Goal: Task Accomplishment & Management: Manage account settings

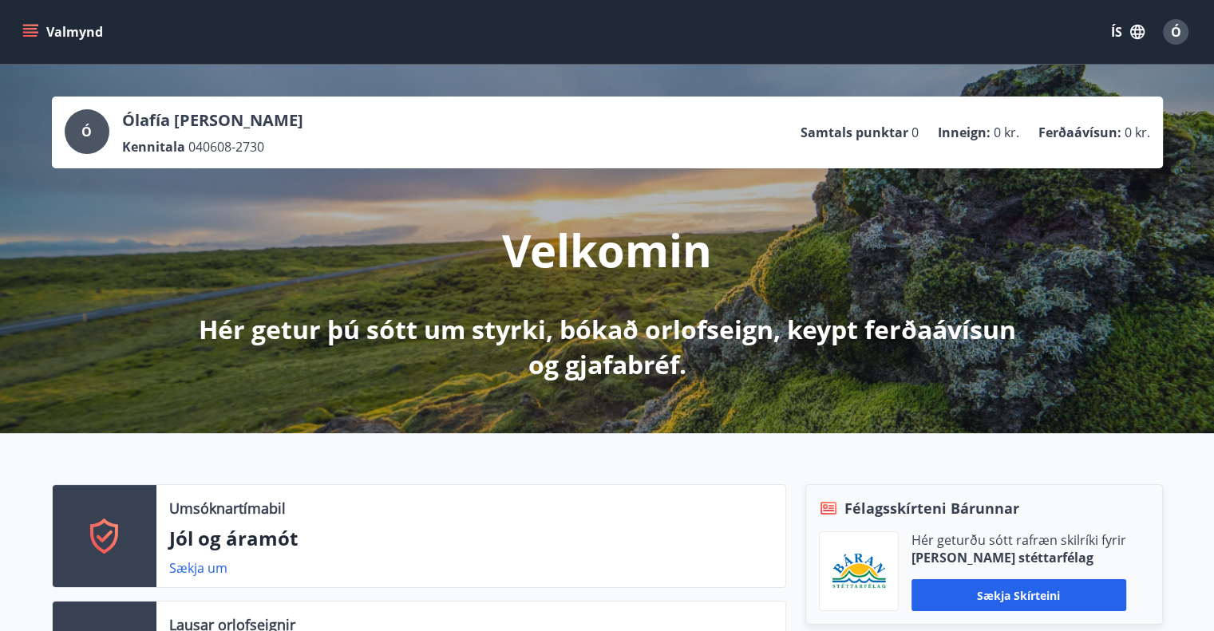
click at [1175, 29] on span "Ó" at bounding box center [1176, 32] width 10 height 18
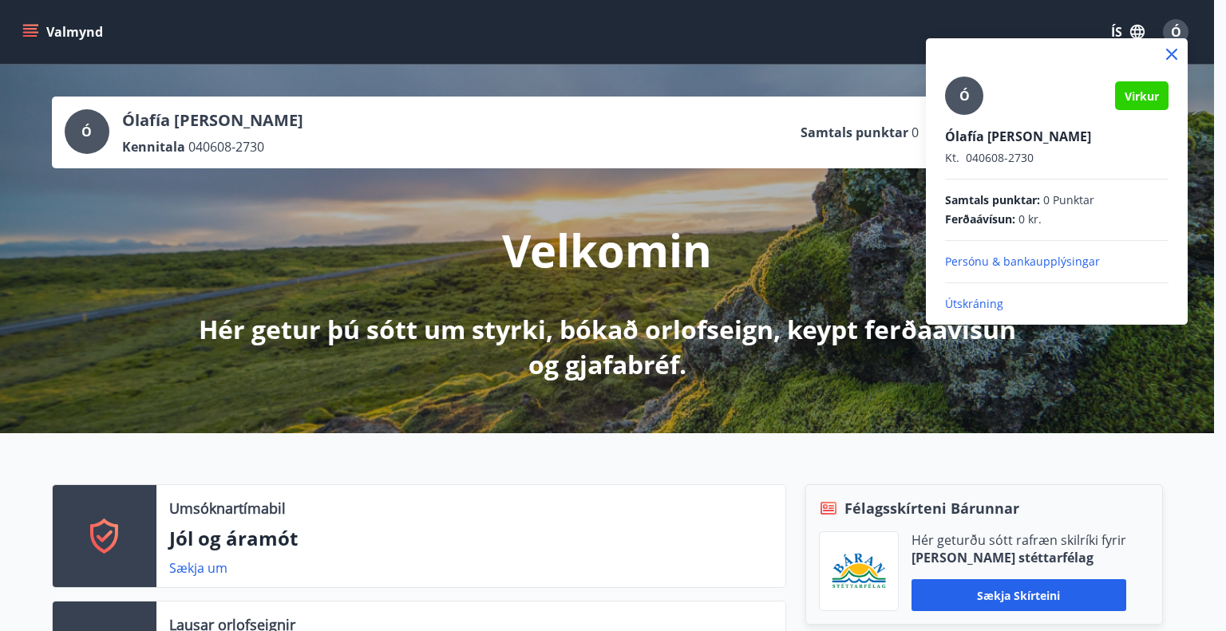
click at [1009, 257] on p "Persónu & bankaupplýsingar" at bounding box center [1056, 262] width 223 height 16
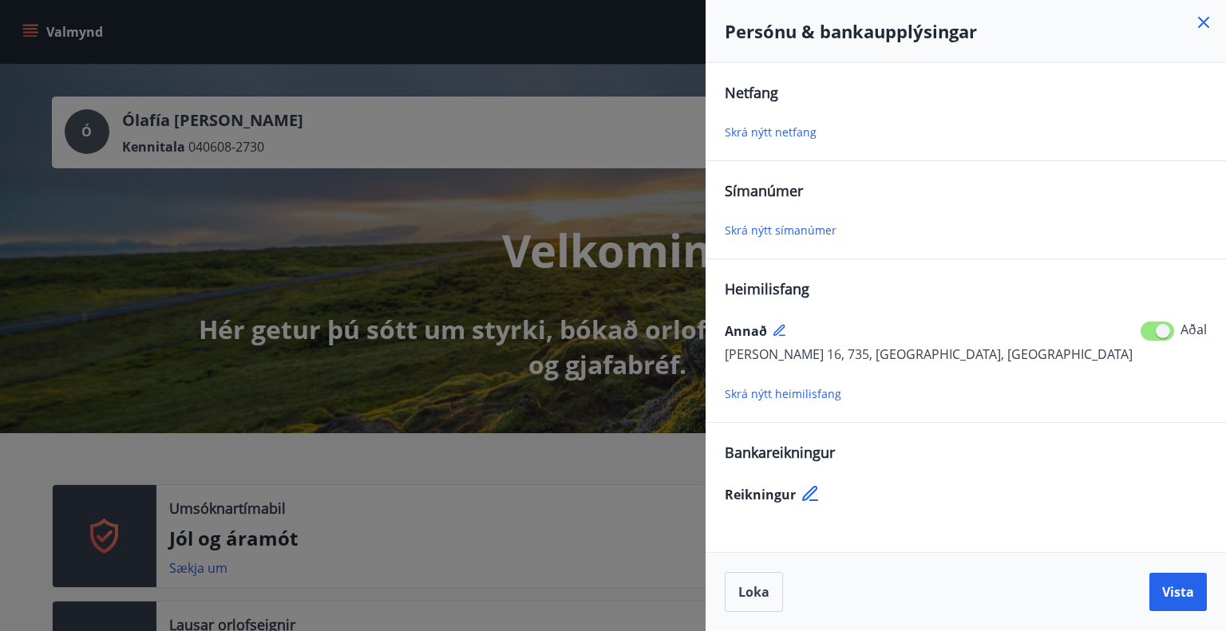
click at [750, 136] on span "Skrá nýtt netfang" at bounding box center [771, 131] width 92 height 15
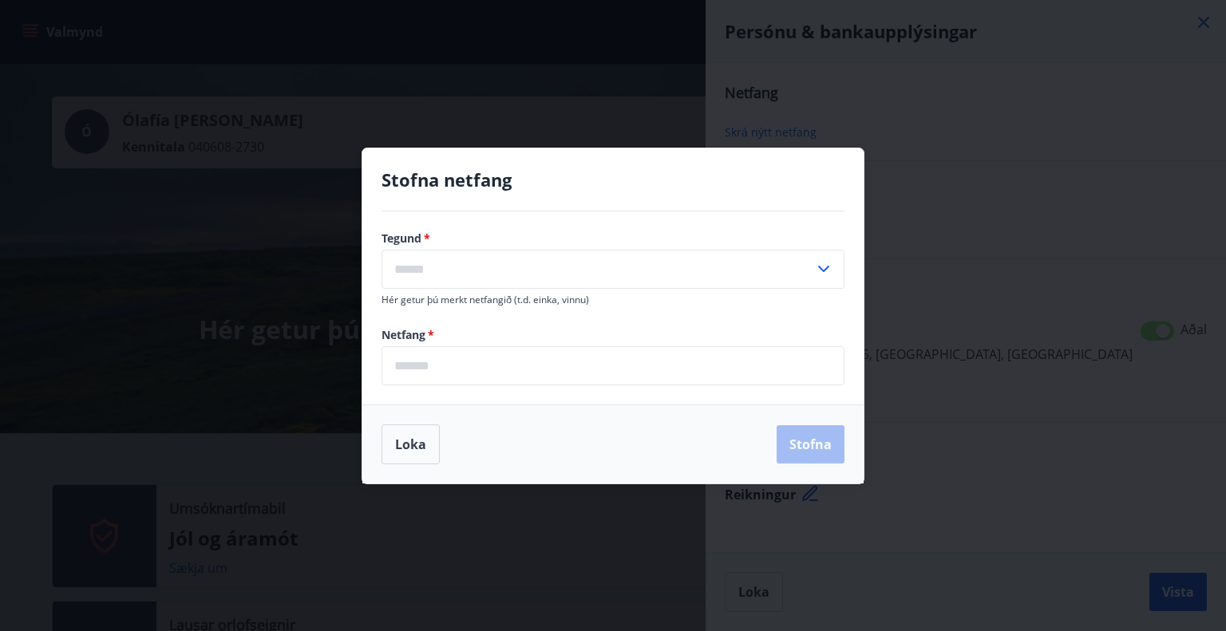
click at [820, 270] on icon at bounding box center [823, 268] width 19 height 19
click at [424, 309] on li "Heima" at bounding box center [612, 302] width 461 height 29
type input "*****"
click at [401, 443] on button "Loka" at bounding box center [410, 445] width 58 height 40
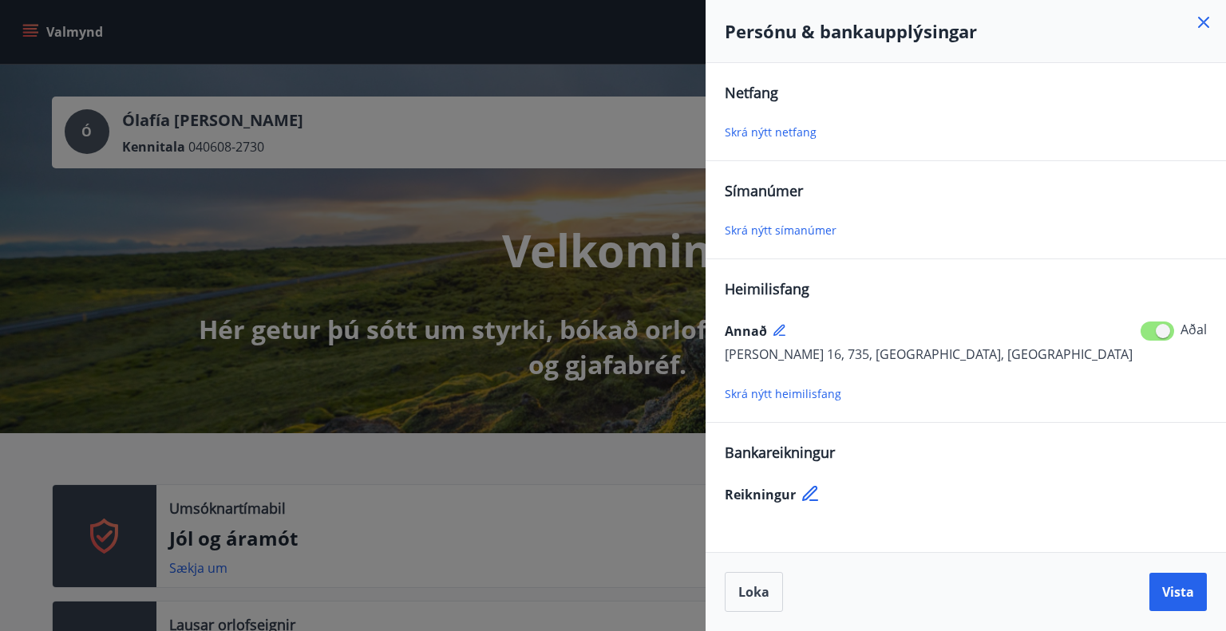
click at [350, 293] on div at bounding box center [613, 315] width 1226 height 631
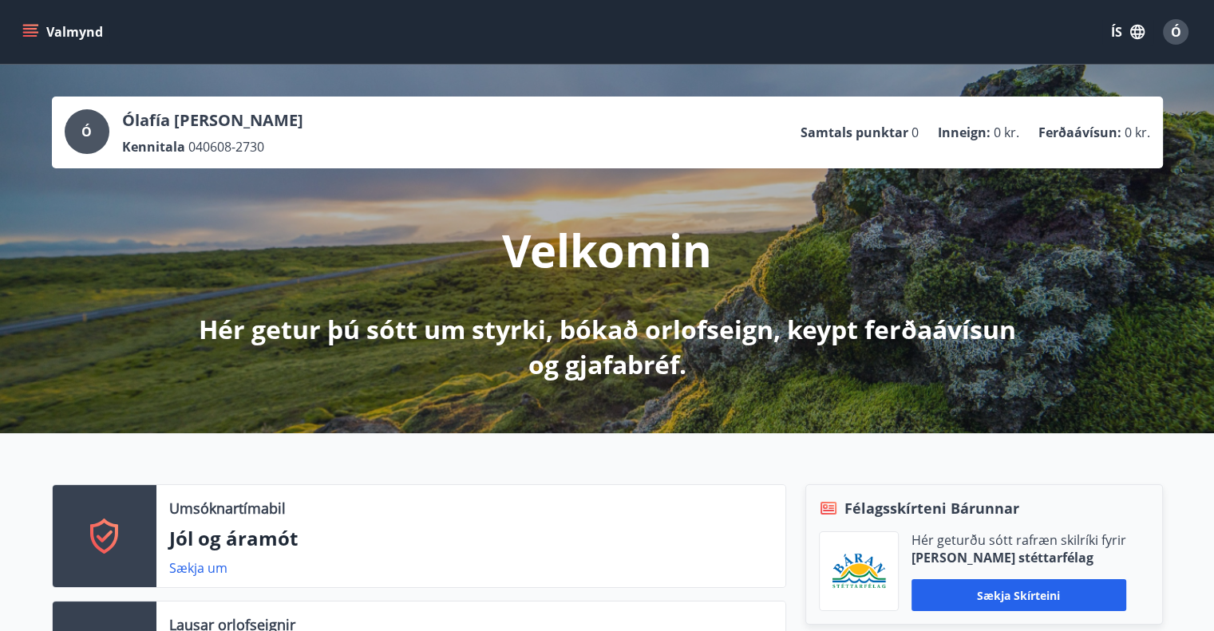
click at [22, 31] on icon "menu" at bounding box center [30, 32] width 16 height 16
click at [387, 66] on div "[PERSON_NAME] [PERSON_NAME] Kennitala 040608-2730 Samtals punktar 0 Inneign : 0…" at bounding box center [607, 249] width 1214 height 369
click at [1175, 32] on span "Ó" at bounding box center [1176, 32] width 10 height 18
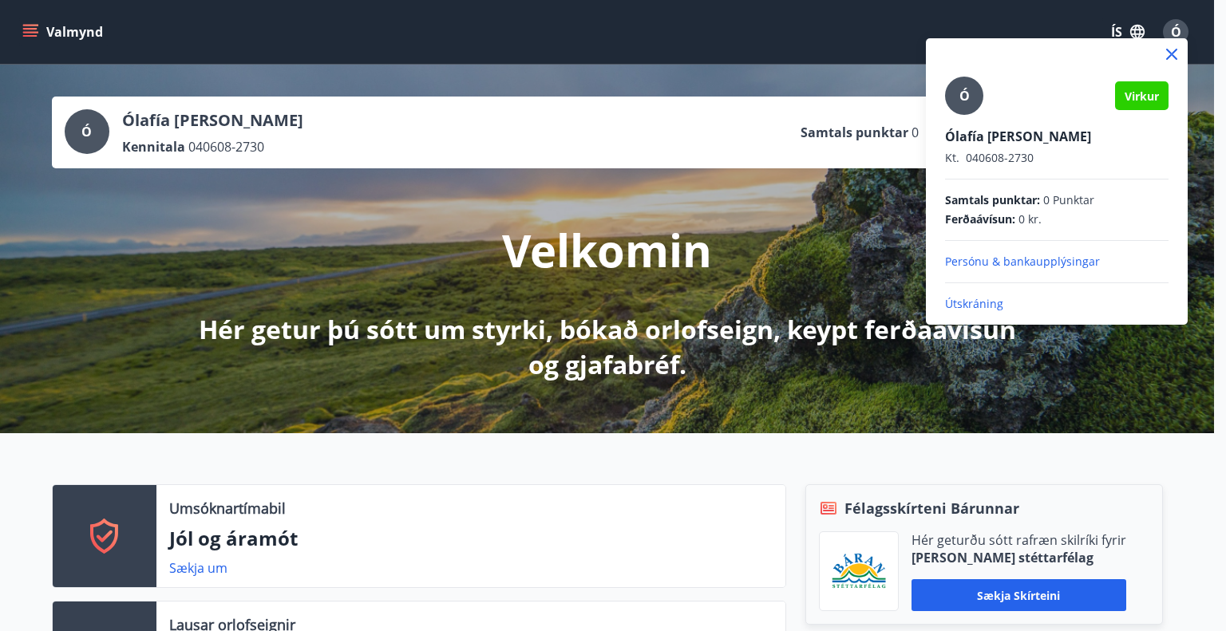
click at [1079, 257] on p "Persónu & bankaupplýsingar" at bounding box center [1056, 262] width 223 height 16
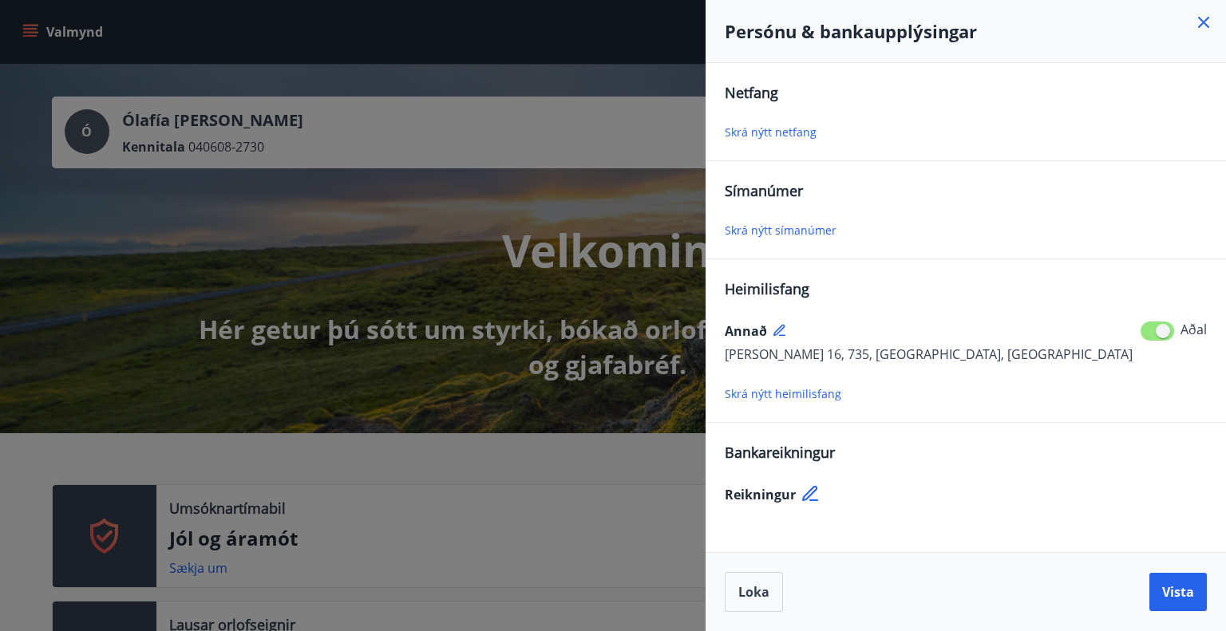
click at [798, 132] on span "Skrá nýtt netfang" at bounding box center [771, 131] width 92 height 15
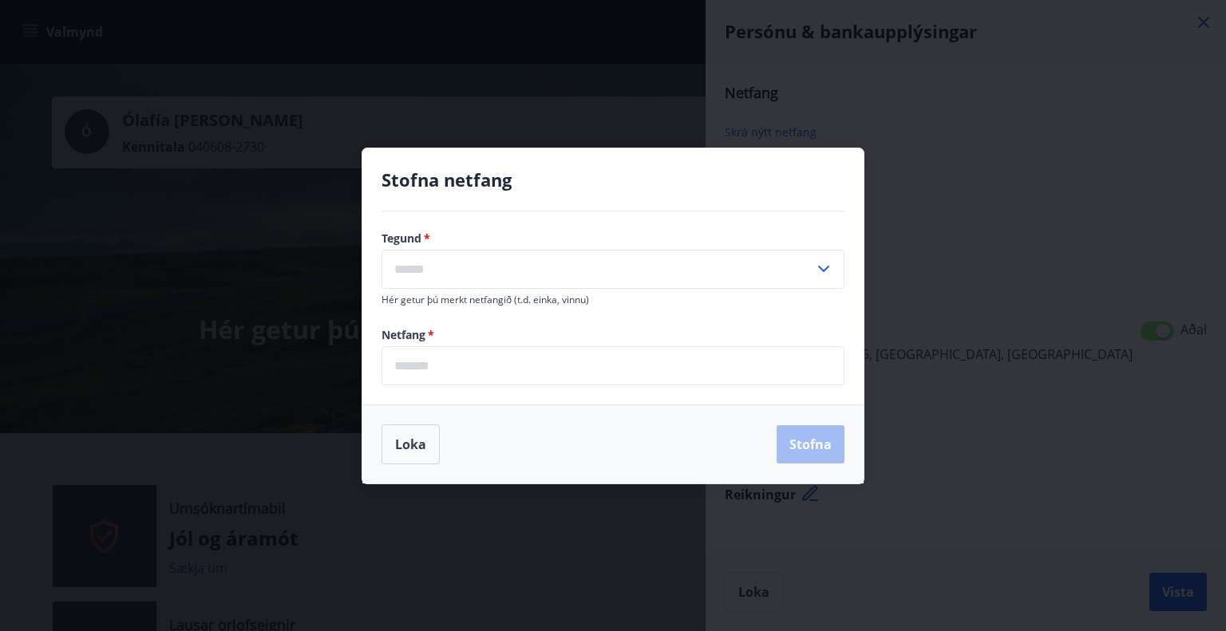
click at [827, 264] on icon at bounding box center [823, 268] width 19 height 19
click at [975, 200] on div "Stofna netfang Tegund   * [PERSON_NAME] ​ Hér getur þú [PERSON_NAME] netfangið …" at bounding box center [613, 315] width 1226 height 631
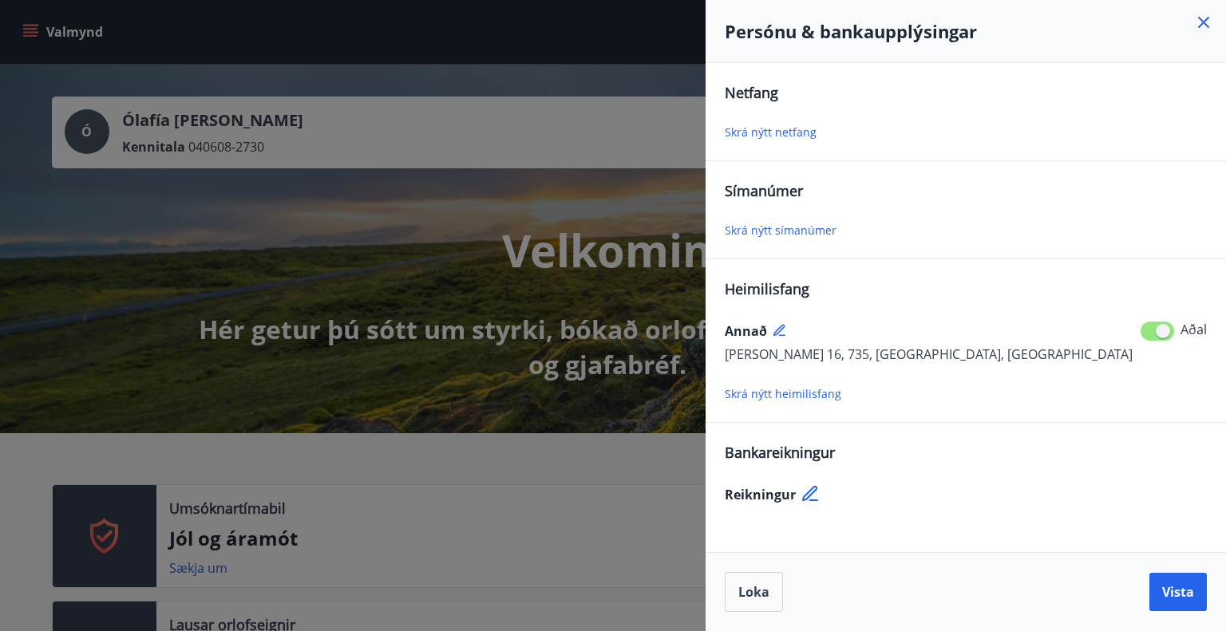
click at [810, 493] on icon at bounding box center [809, 493] width 15 height 15
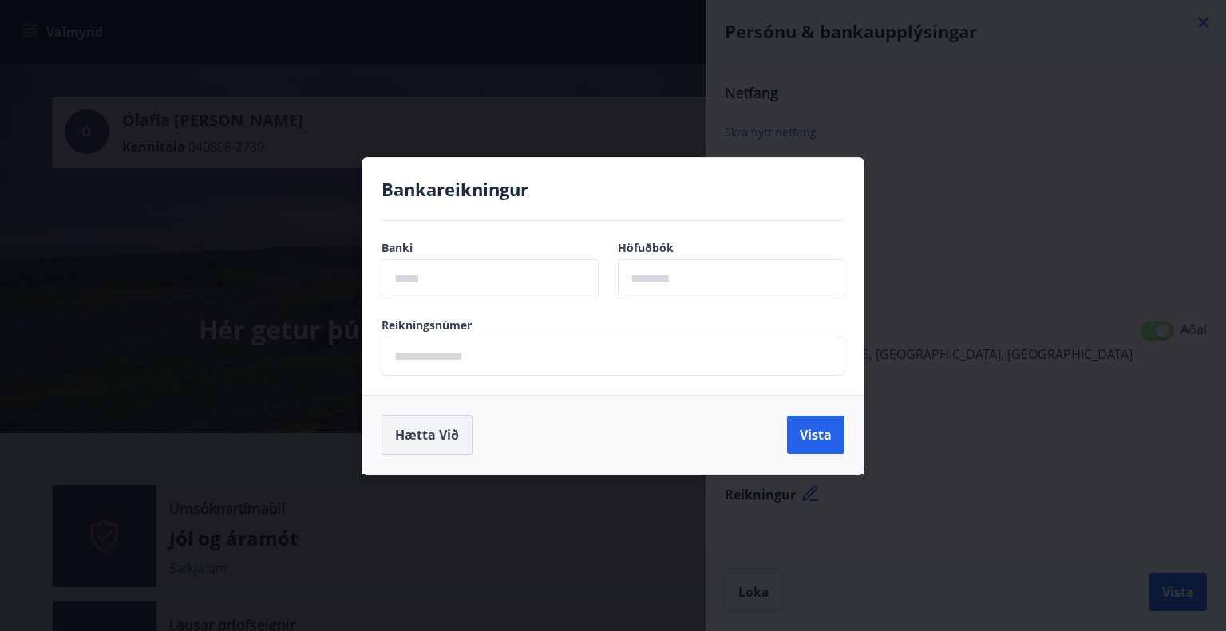
click at [426, 433] on button "Hætta við" at bounding box center [426, 435] width 91 height 40
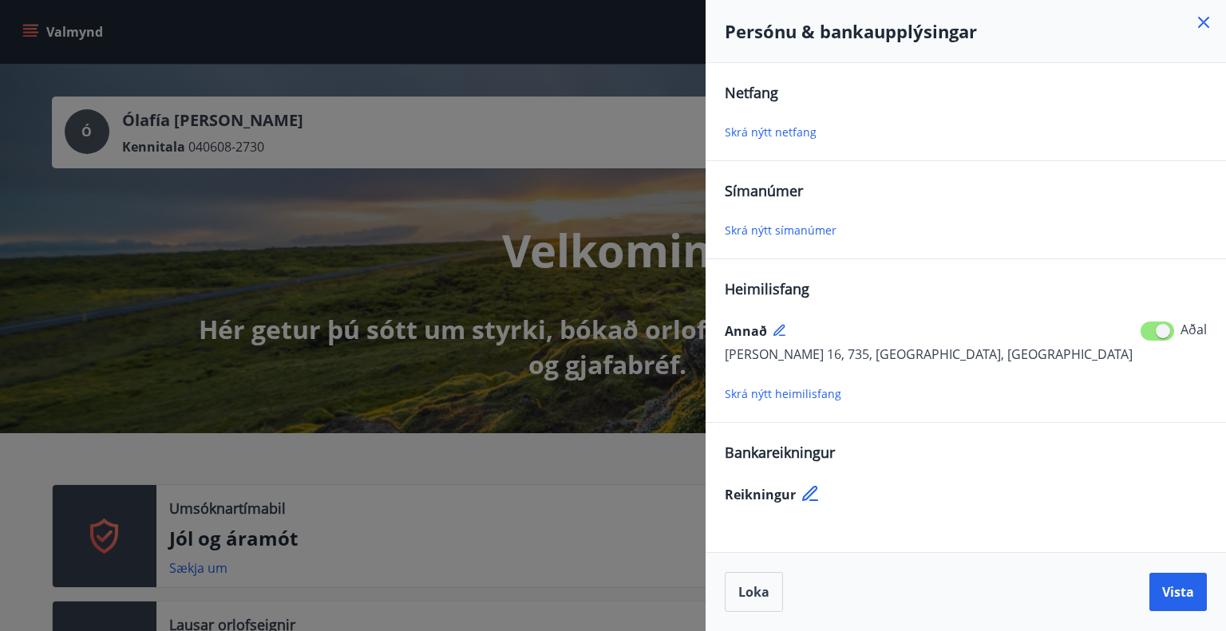
click at [728, 134] on span "Skrá nýtt netfang" at bounding box center [771, 131] width 92 height 15
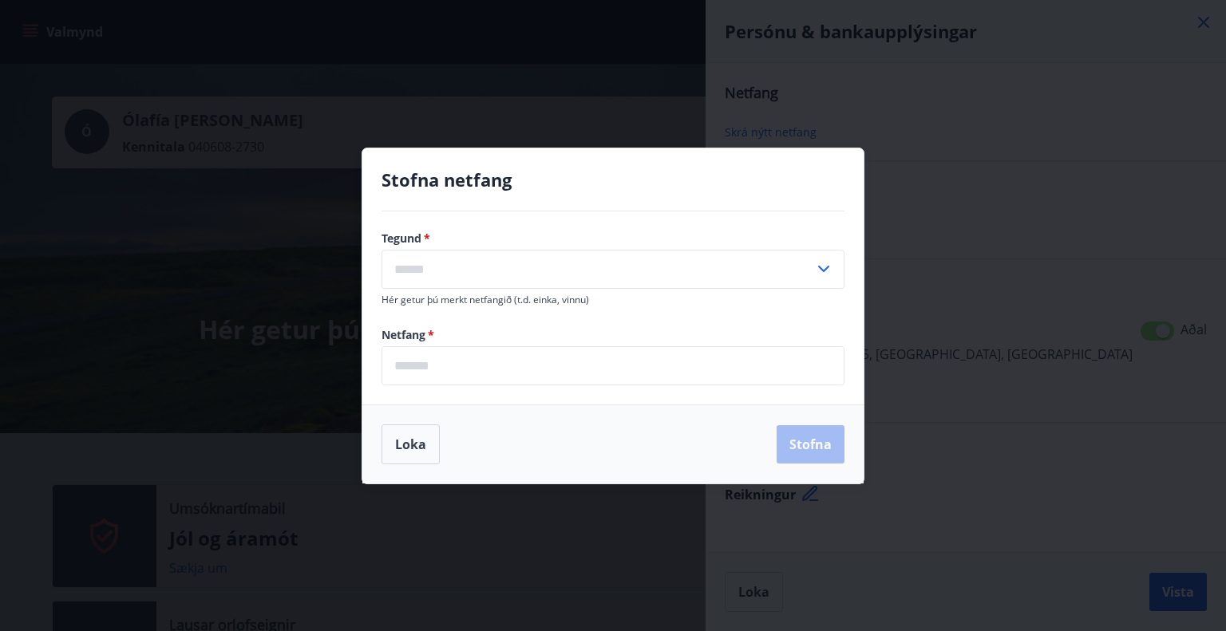
click at [517, 255] on input "text" at bounding box center [597, 269] width 433 height 39
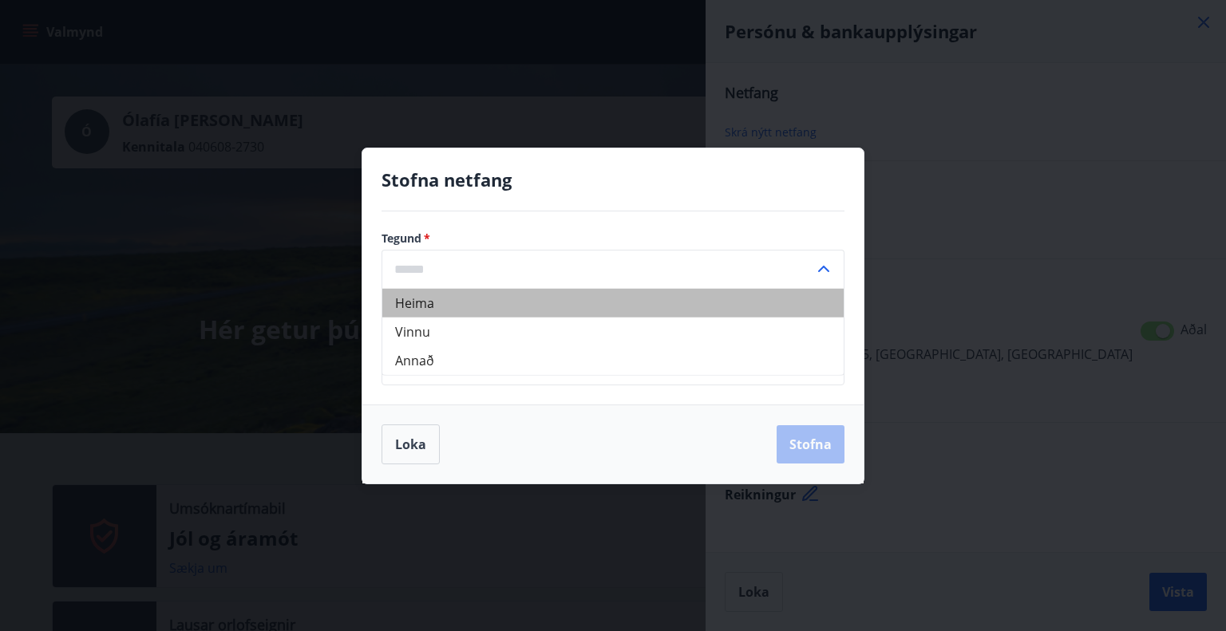
click at [433, 301] on li "Heima" at bounding box center [612, 302] width 461 height 29
type input "*****"
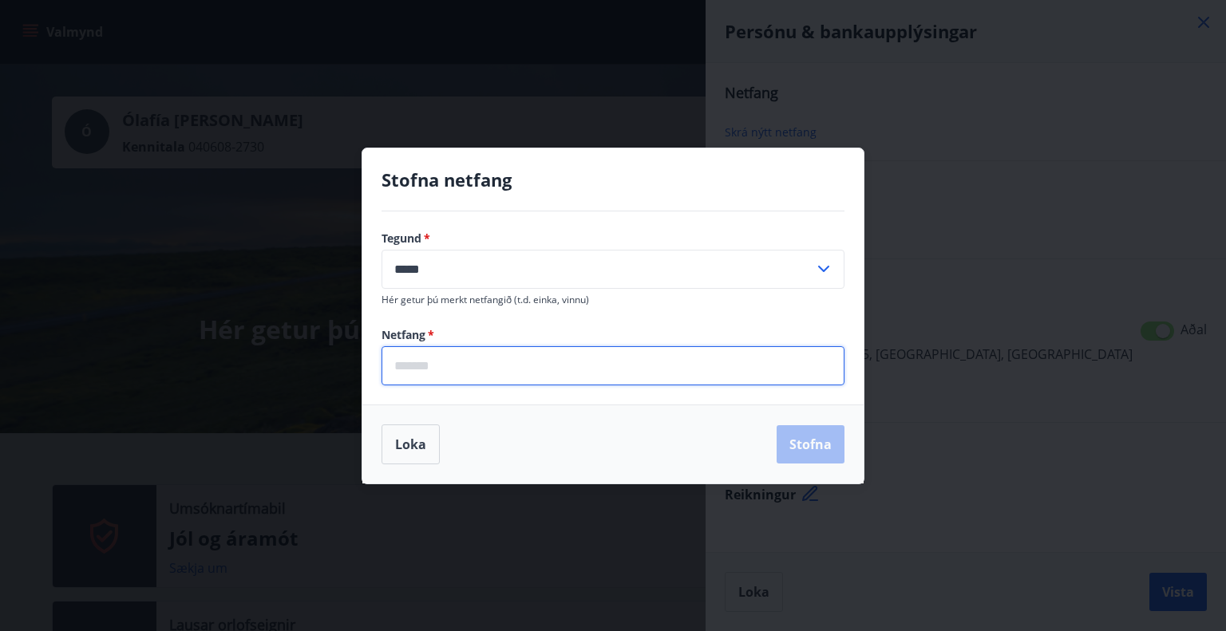
click at [456, 369] on input "email" at bounding box center [612, 365] width 463 height 39
type input "**********"
click at [824, 446] on button "Stofna" at bounding box center [810, 444] width 68 height 38
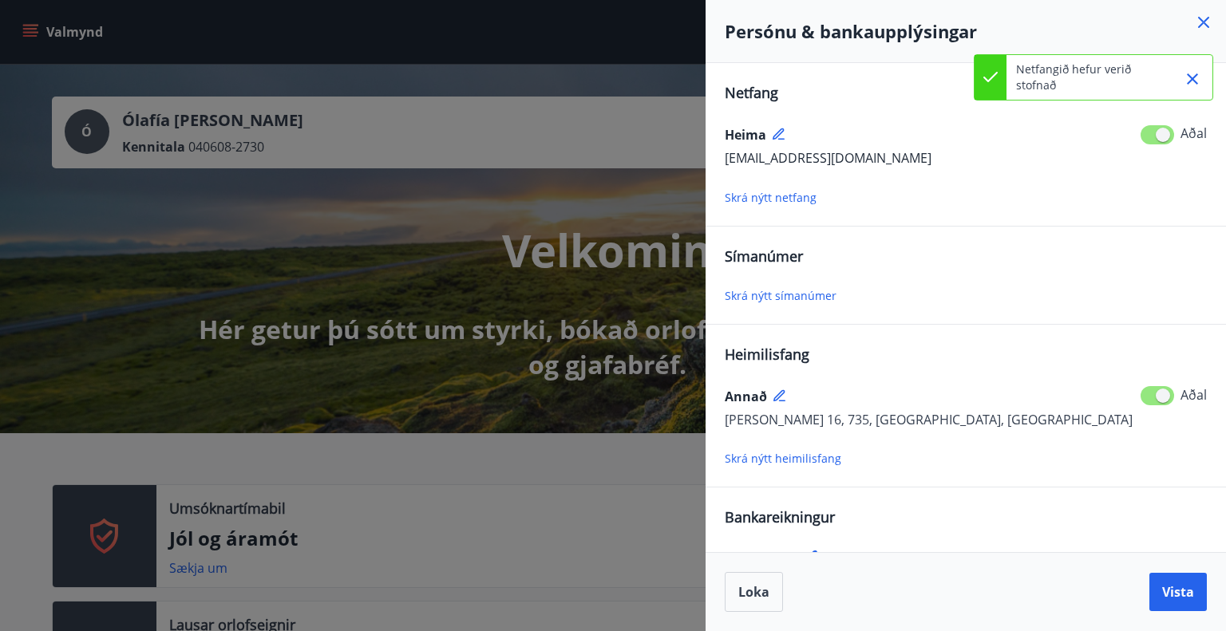
click at [774, 295] on span "Skrá nýtt símanúmer" at bounding box center [781, 295] width 112 height 15
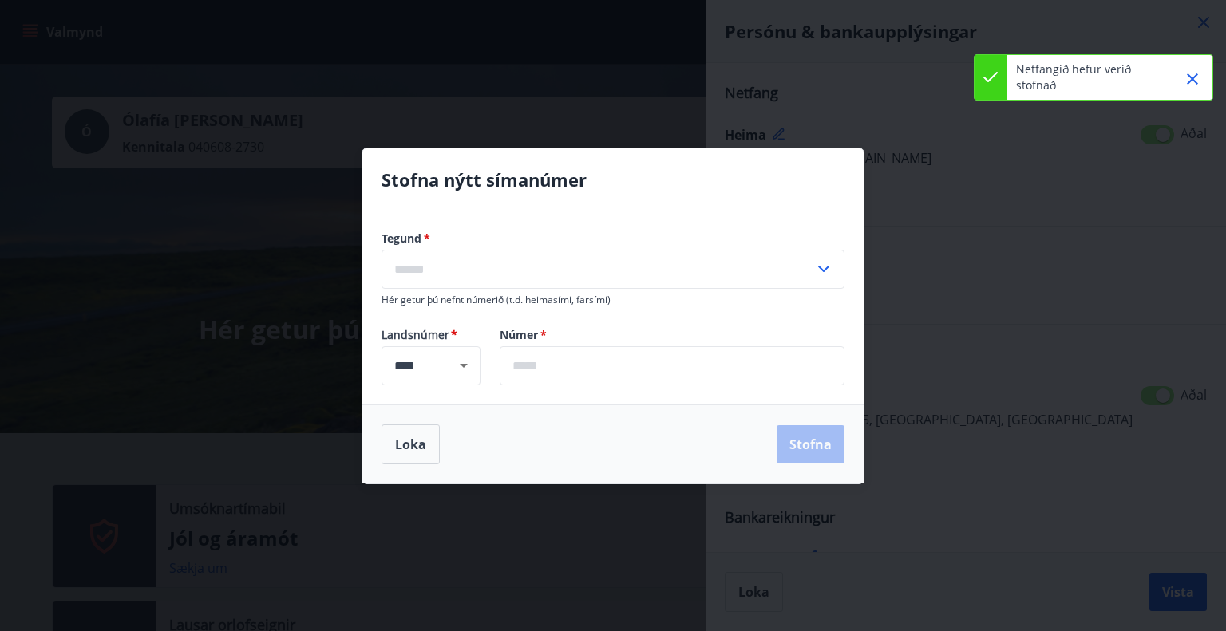
click at [816, 267] on icon at bounding box center [823, 268] width 19 height 19
click at [412, 302] on li "Farsími" at bounding box center [612, 302] width 461 height 29
type input "*******"
click at [600, 369] on input "text" at bounding box center [672, 365] width 345 height 39
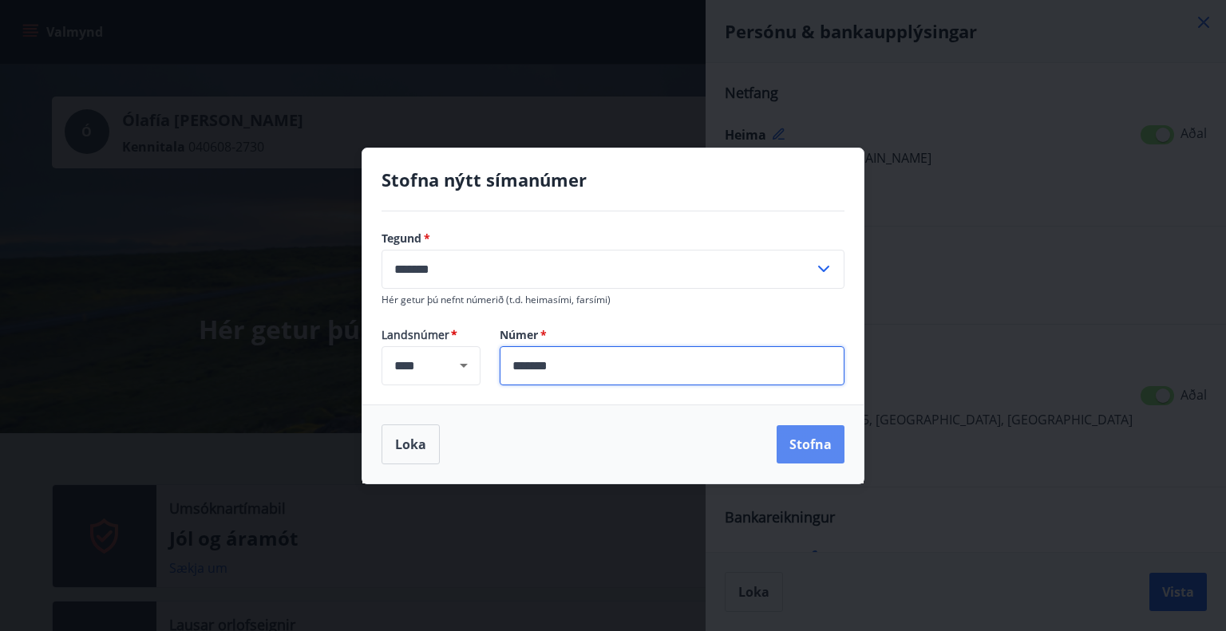
type input "*******"
click at [828, 437] on button "Stofna" at bounding box center [810, 444] width 68 height 38
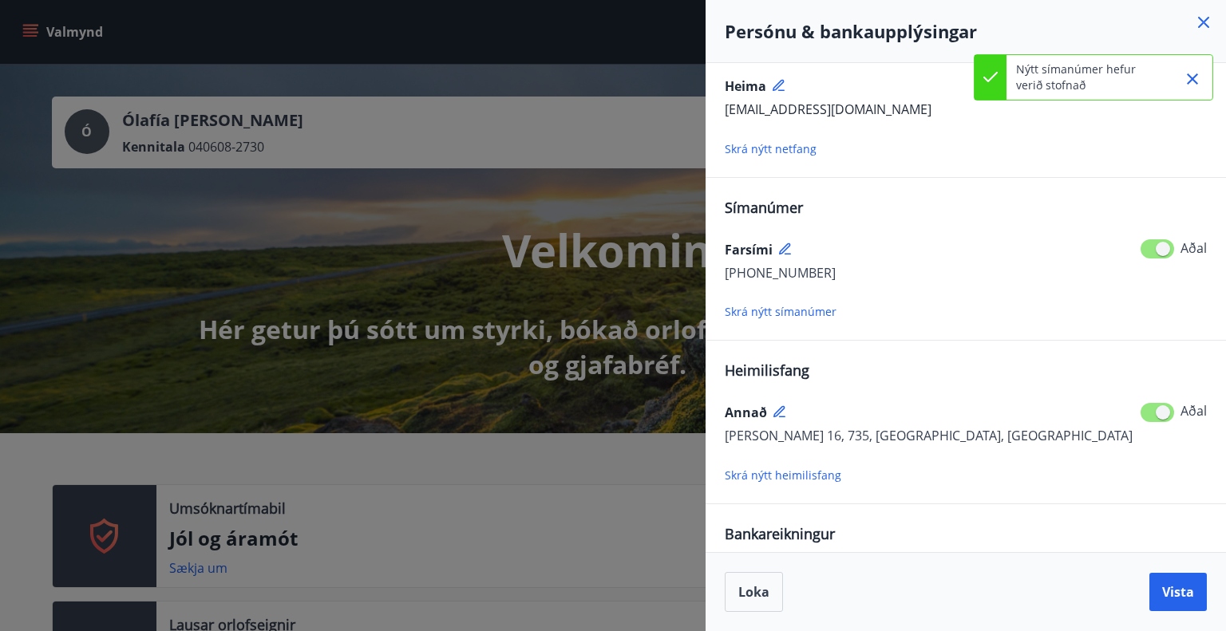
scroll to position [102, 0]
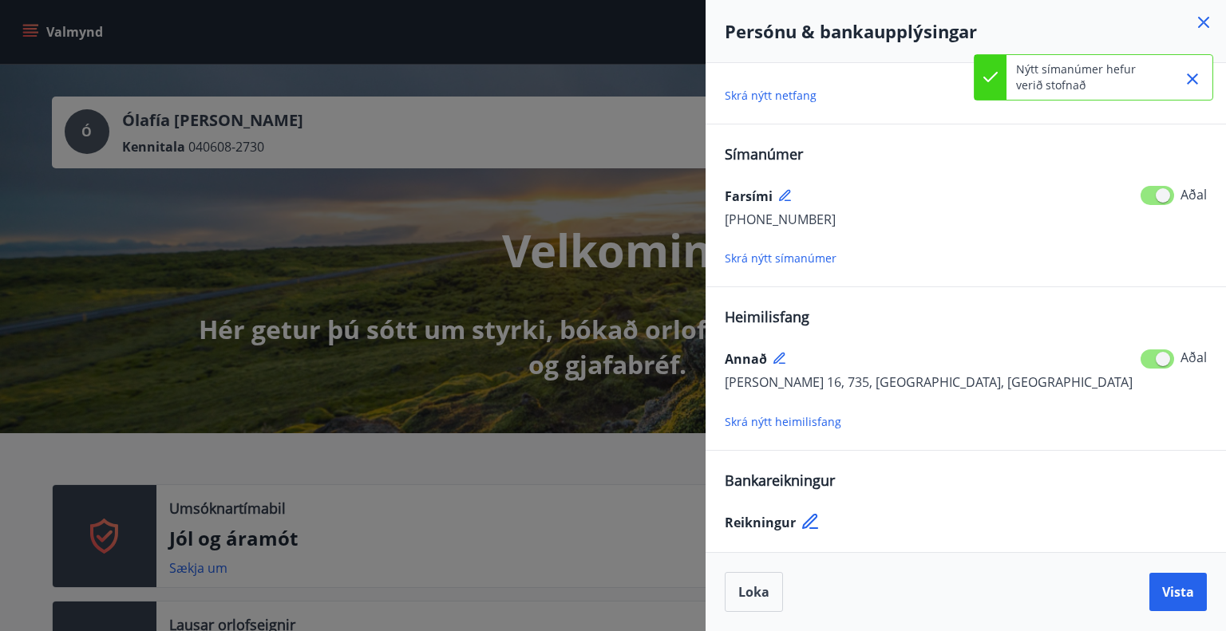
click at [804, 515] on icon at bounding box center [811, 522] width 19 height 19
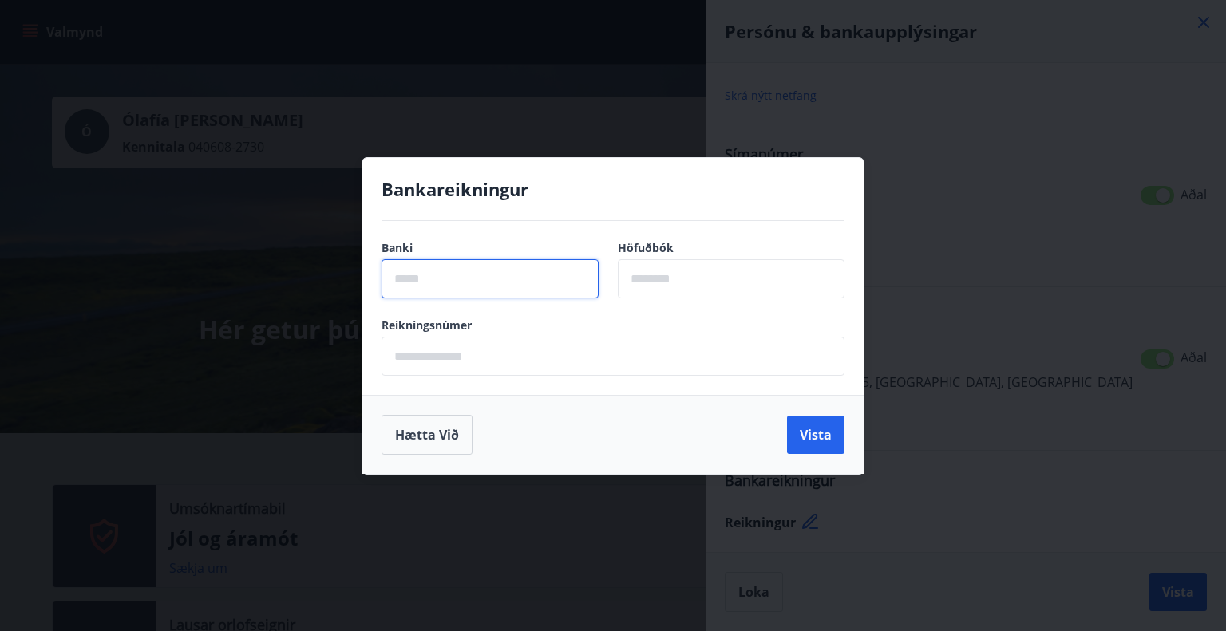
click at [520, 271] on input "text" at bounding box center [489, 278] width 217 height 39
type input "****"
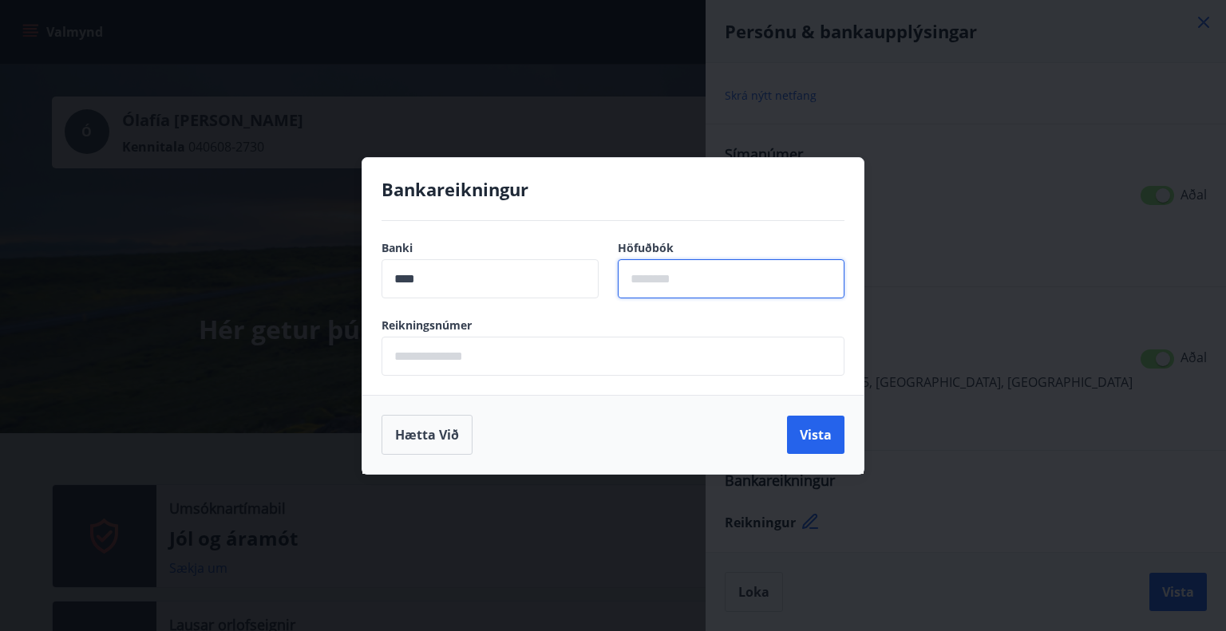
click at [645, 278] on input "text" at bounding box center [731, 278] width 227 height 39
type input "**"
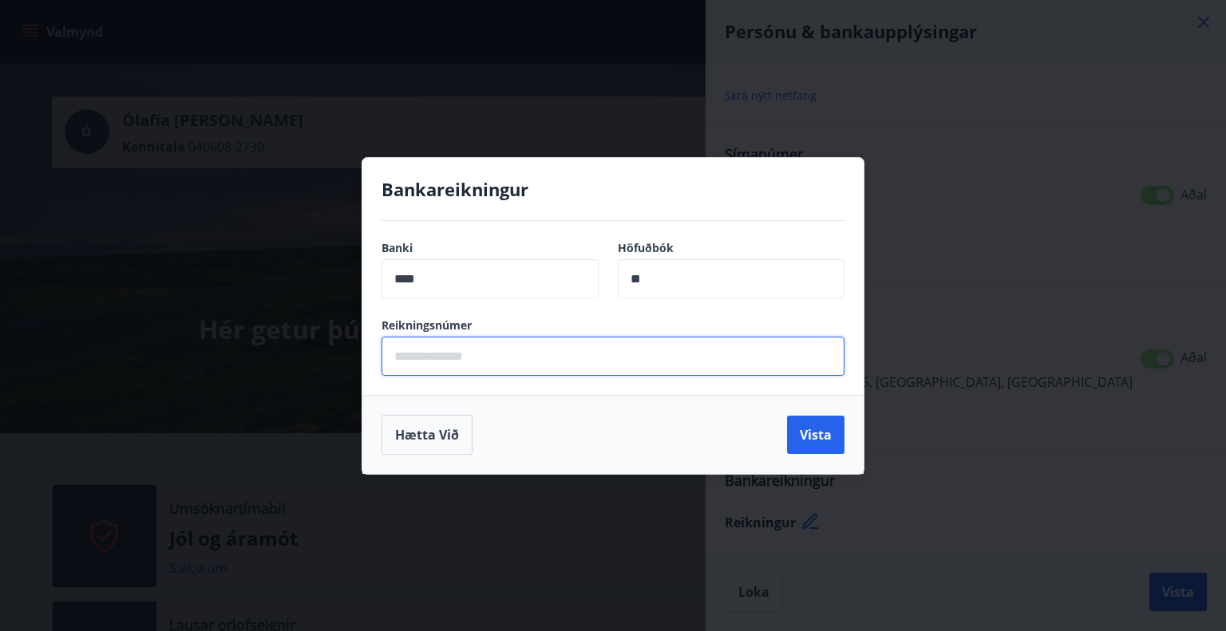
click at [618, 354] on input "text" at bounding box center [612, 356] width 463 height 39
type input "******"
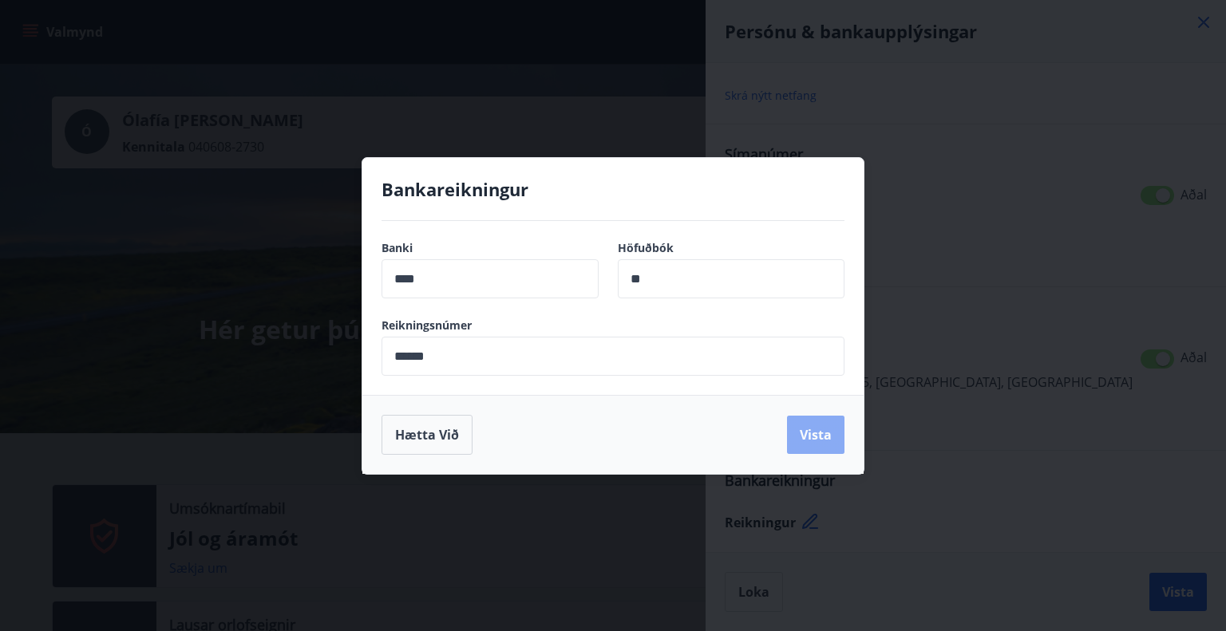
click at [808, 425] on button "Vista" at bounding box center [815, 435] width 57 height 38
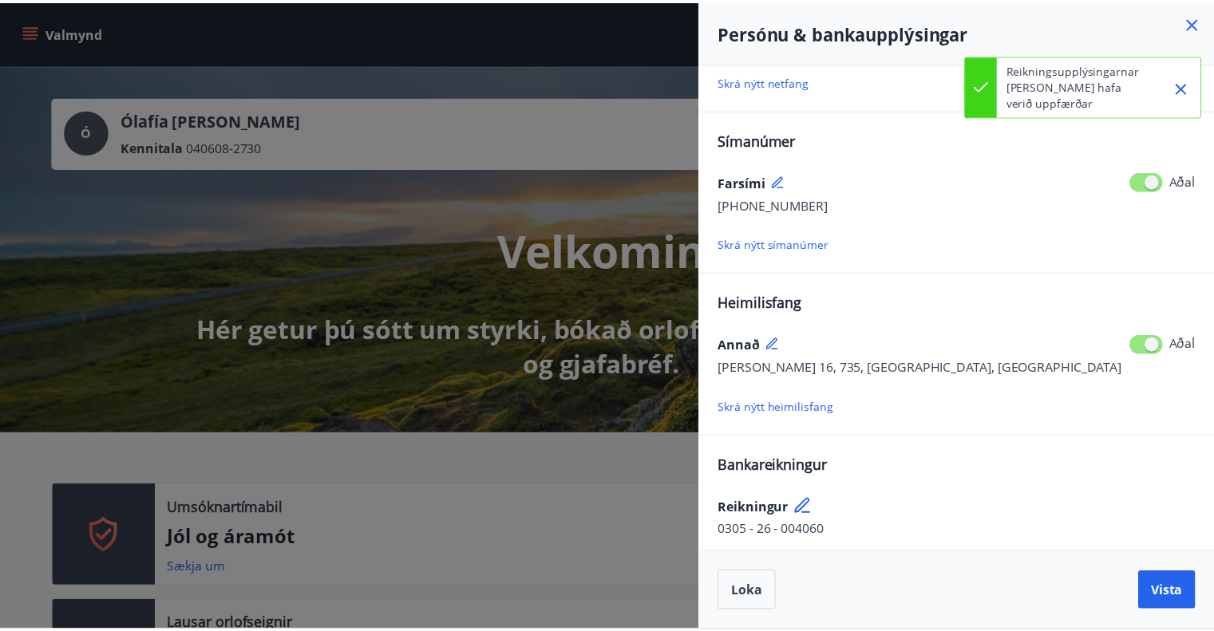
scroll to position [121, 0]
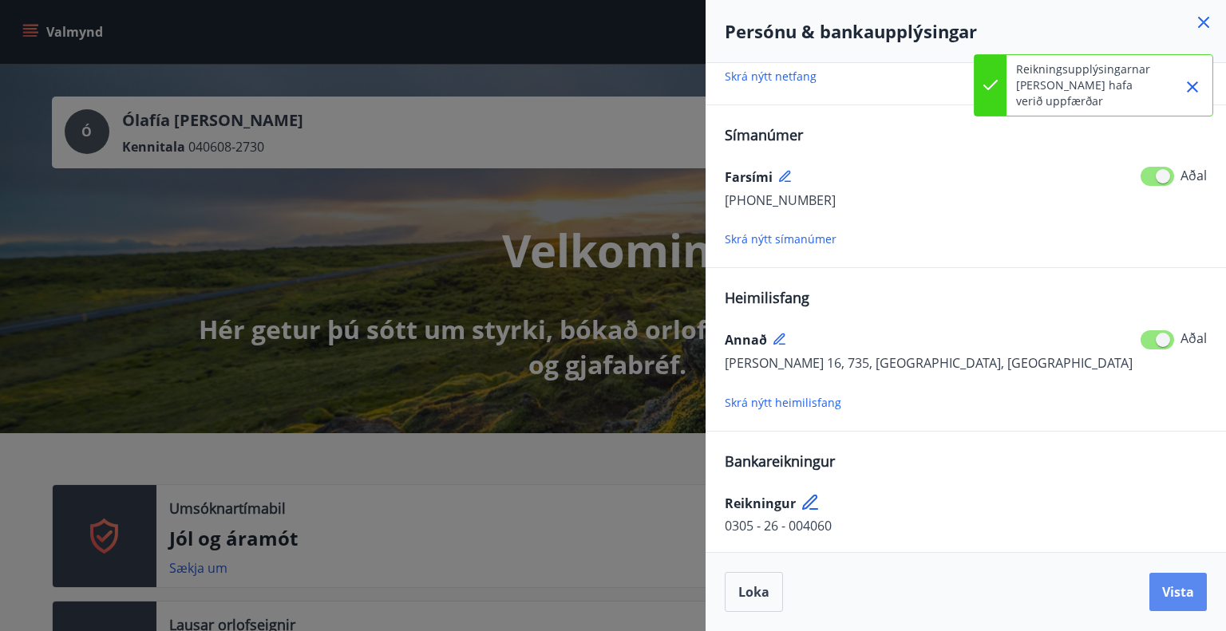
click at [1175, 583] on span "Vista" at bounding box center [1178, 592] width 32 height 18
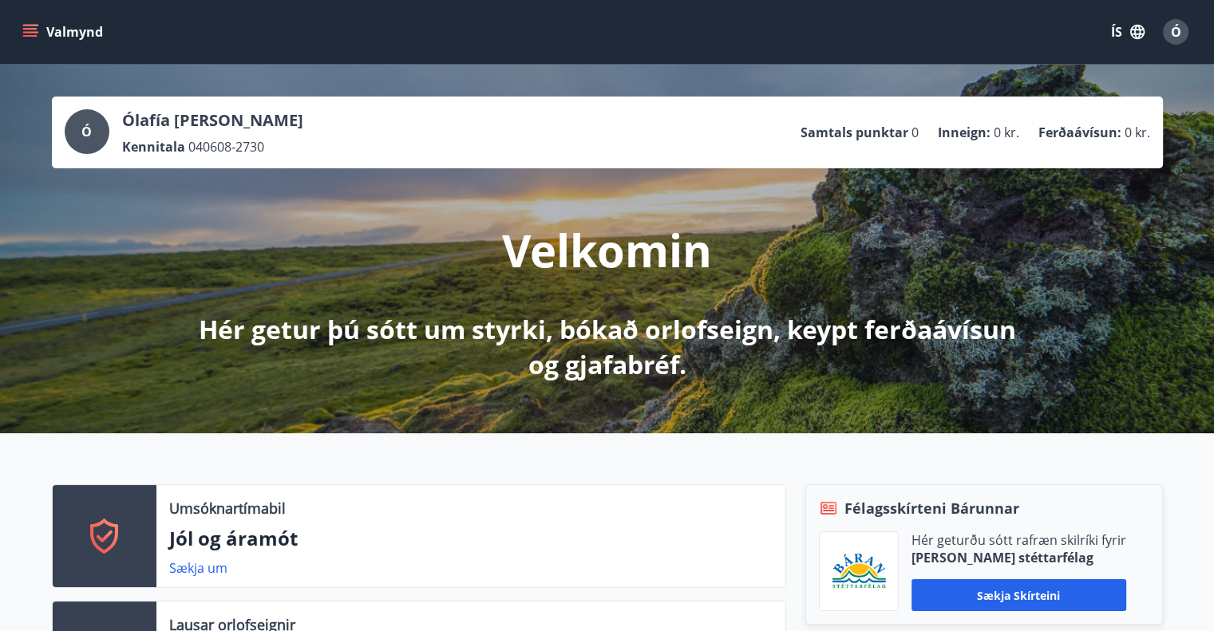
click at [22, 34] on button "Valmynd" at bounding box center [64, 32] width 90 height 29
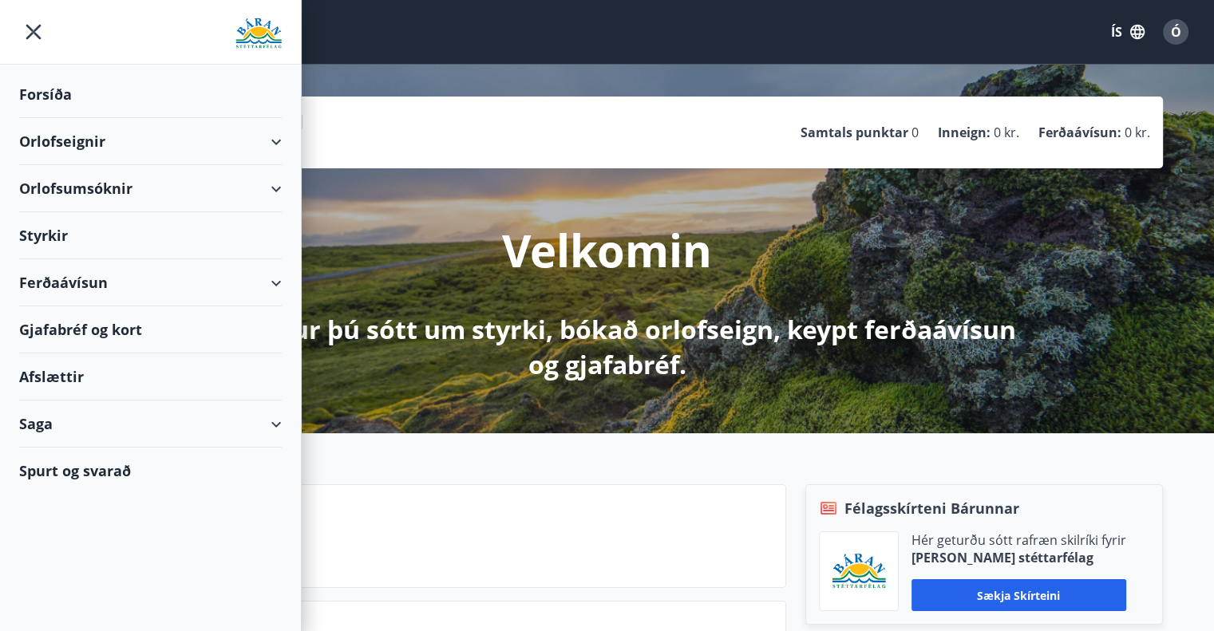
click at [84, 239] on div "Styrkir" at bounding box center [150, 235] width 263 height 47
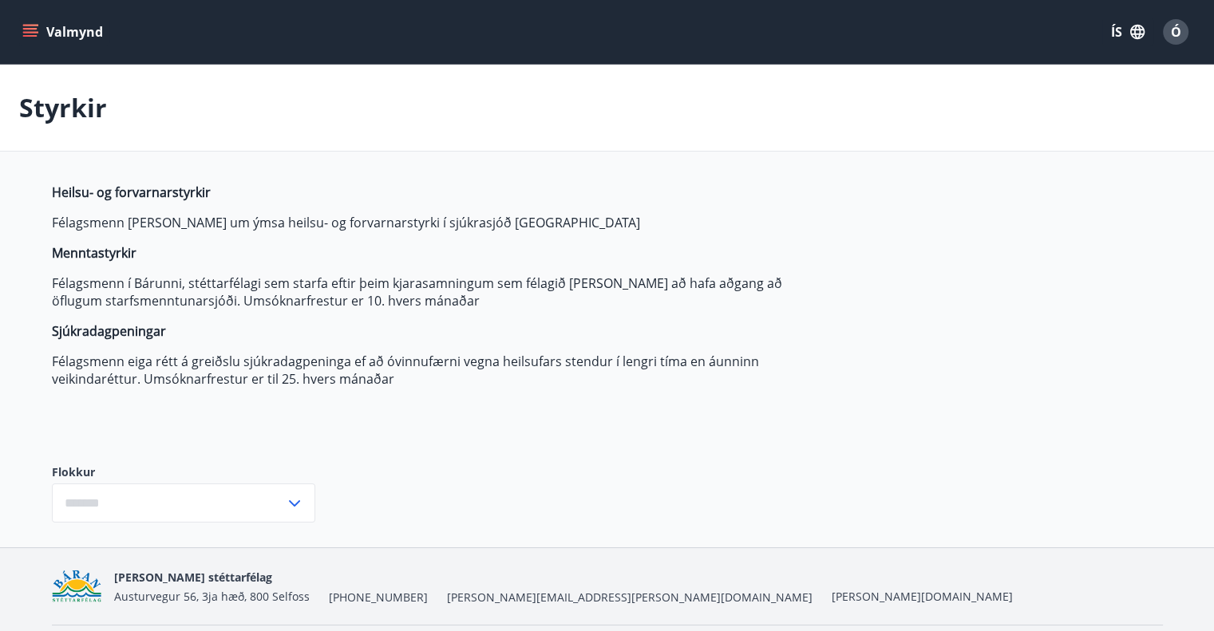
type input "***"
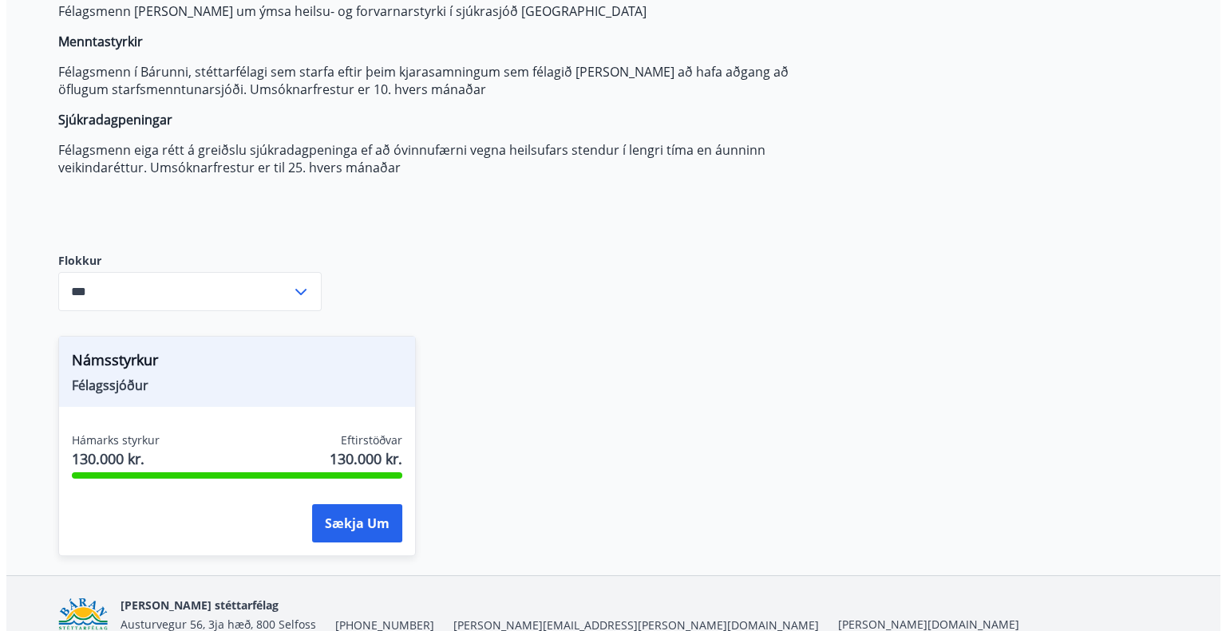
scroll to position [239, 0]
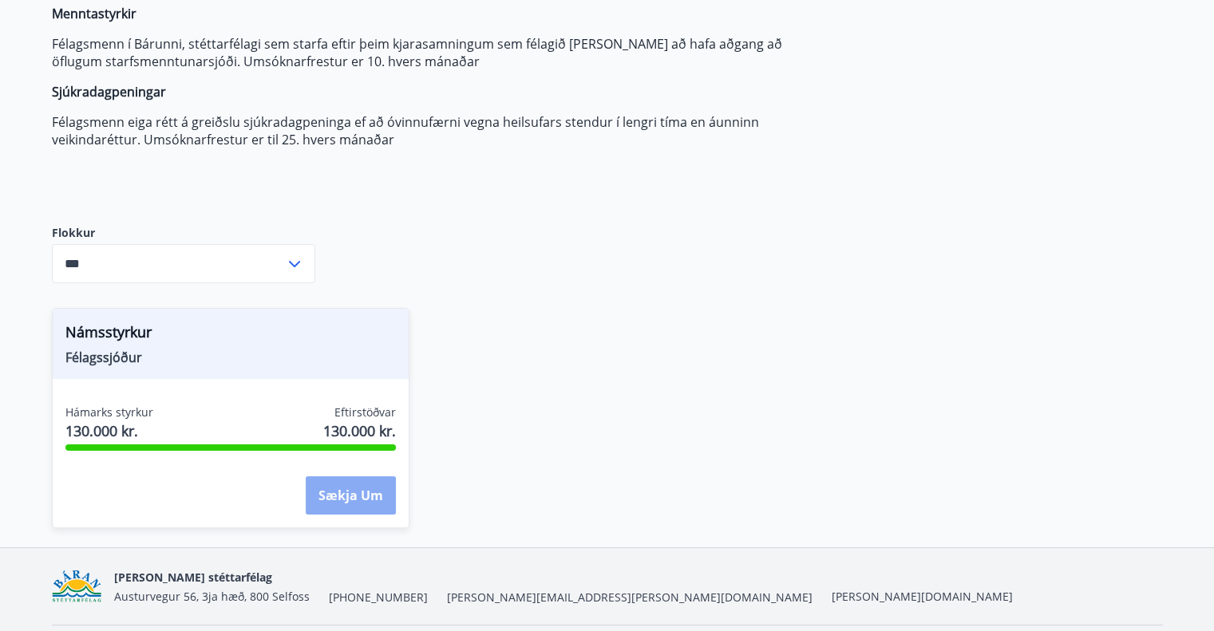
click at [370, 497] on button "Sækja um" at bounding box center [351, 495] width 90 height 38
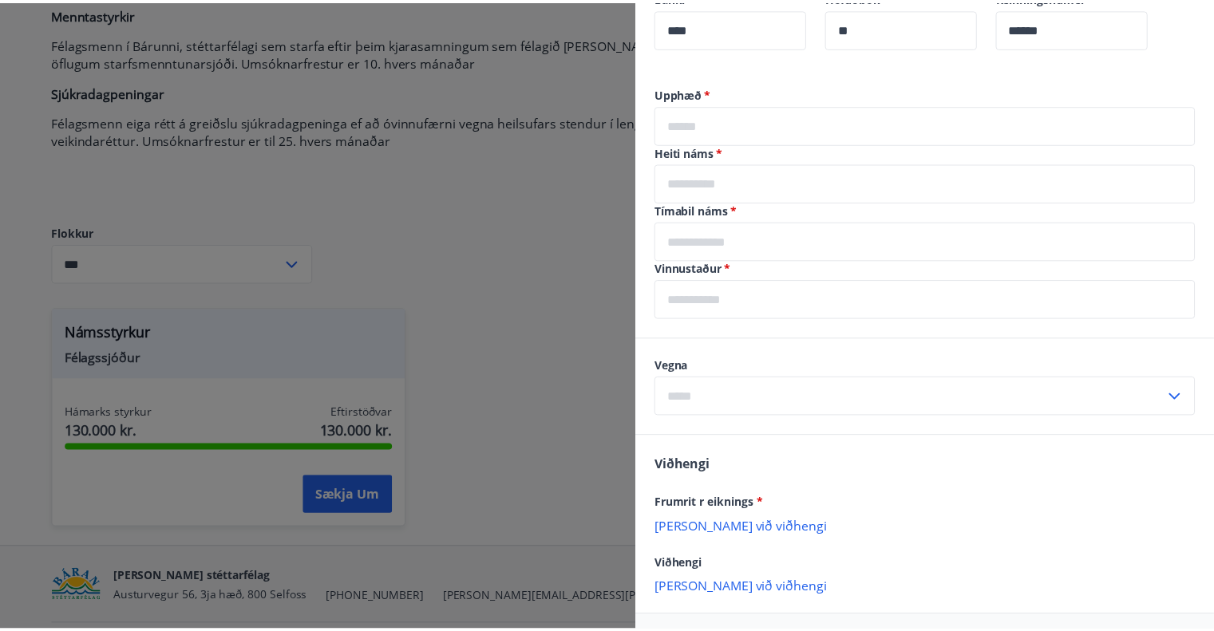
scroll to position [512, 0]
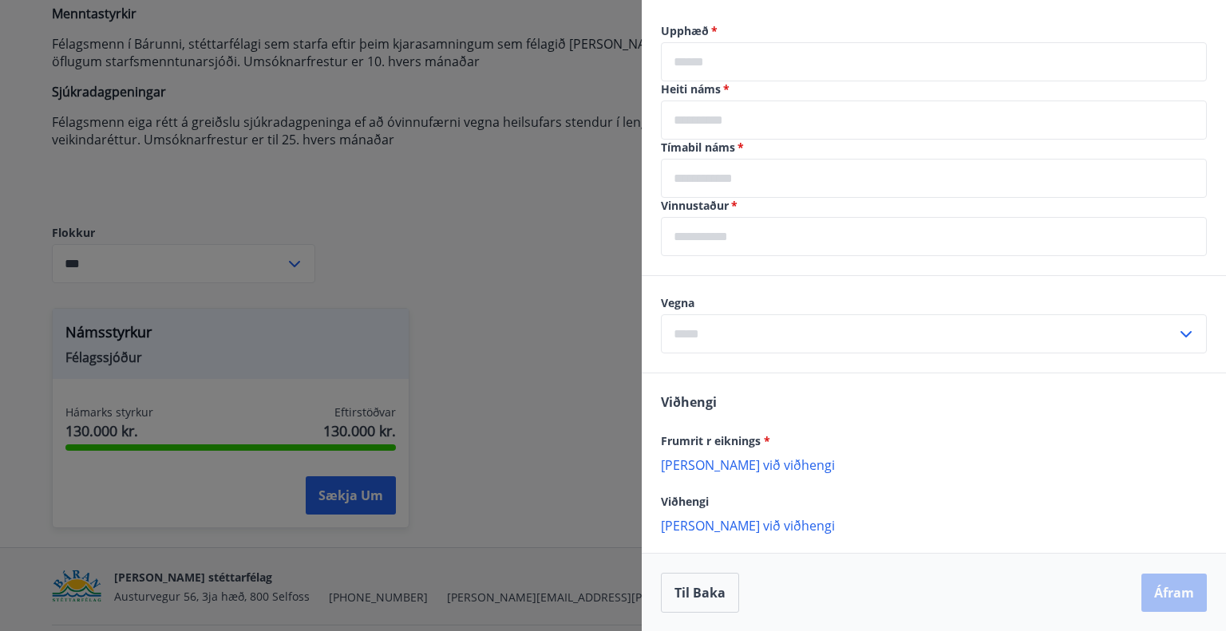
click at [397, 194] on div at bounding box center [613, 315] width 1226 height 631
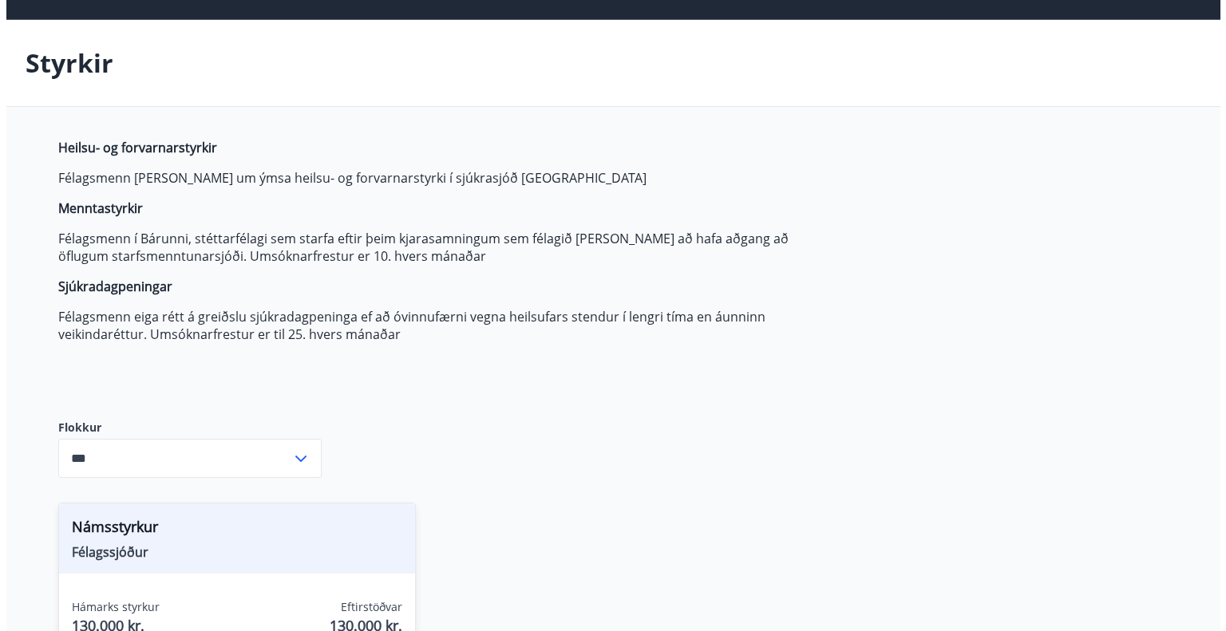
scroll to position [0, 0]
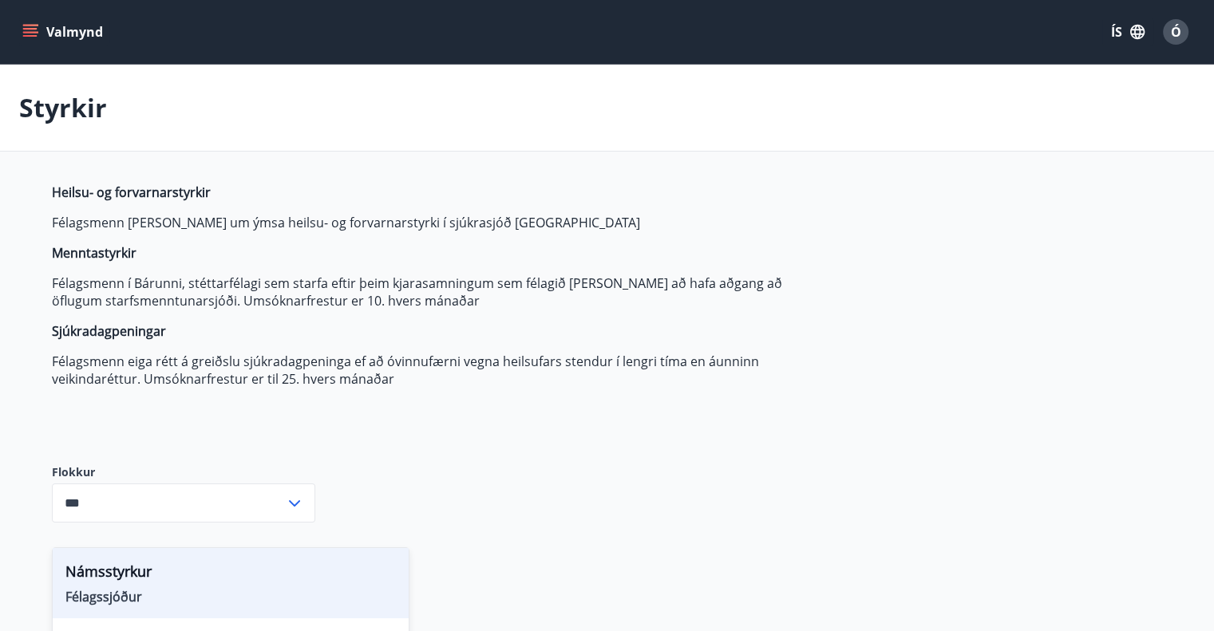
click at [1171, 36] on span "Ó" at bounding box center [1176, 32] width 10 height 18
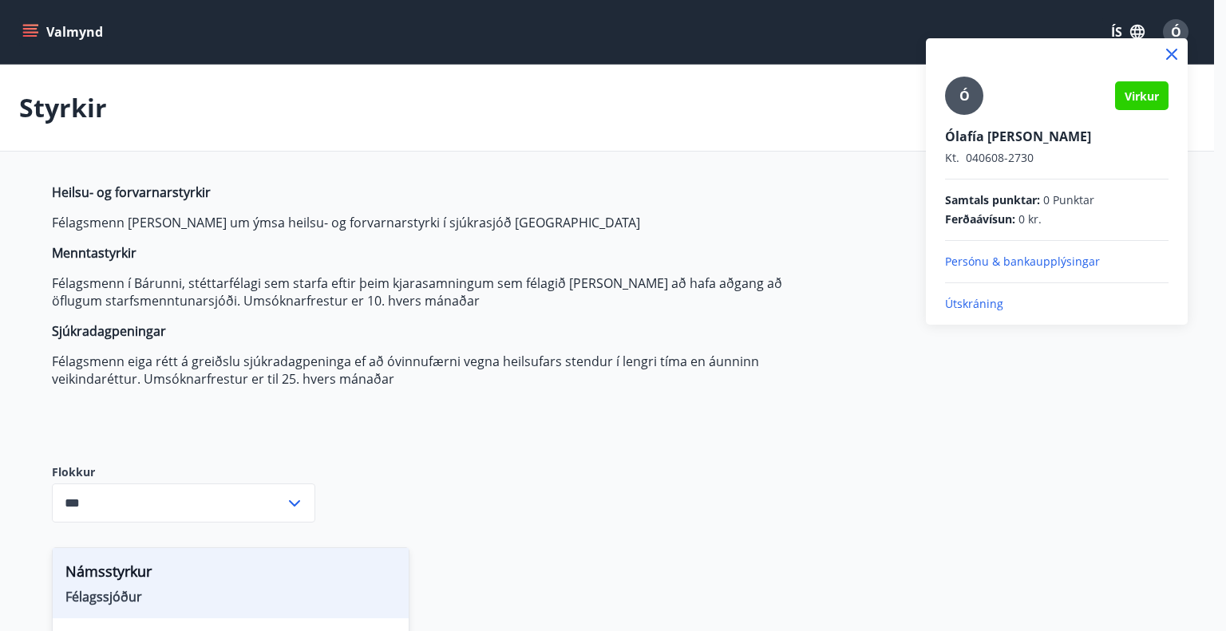
click at [967, 307] on p "Útskráning" at bounding box center [1056, 304] width 223 height 16
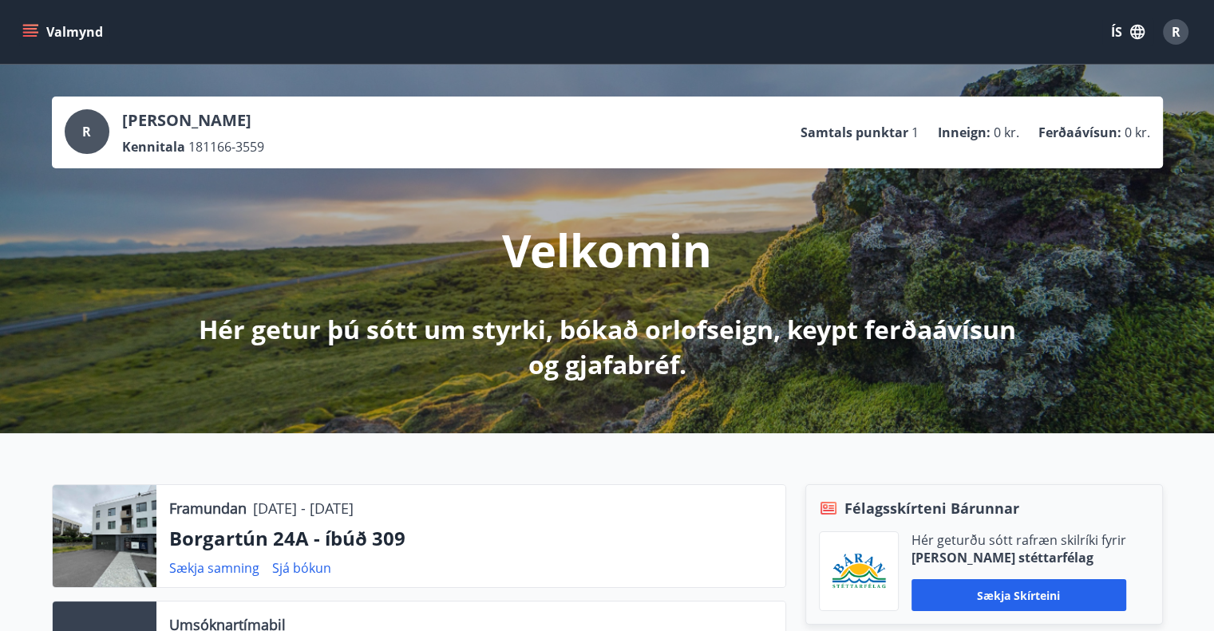
click at [23, 33] on icon "menu" at bounding box center [32, 32] width 18 height 2
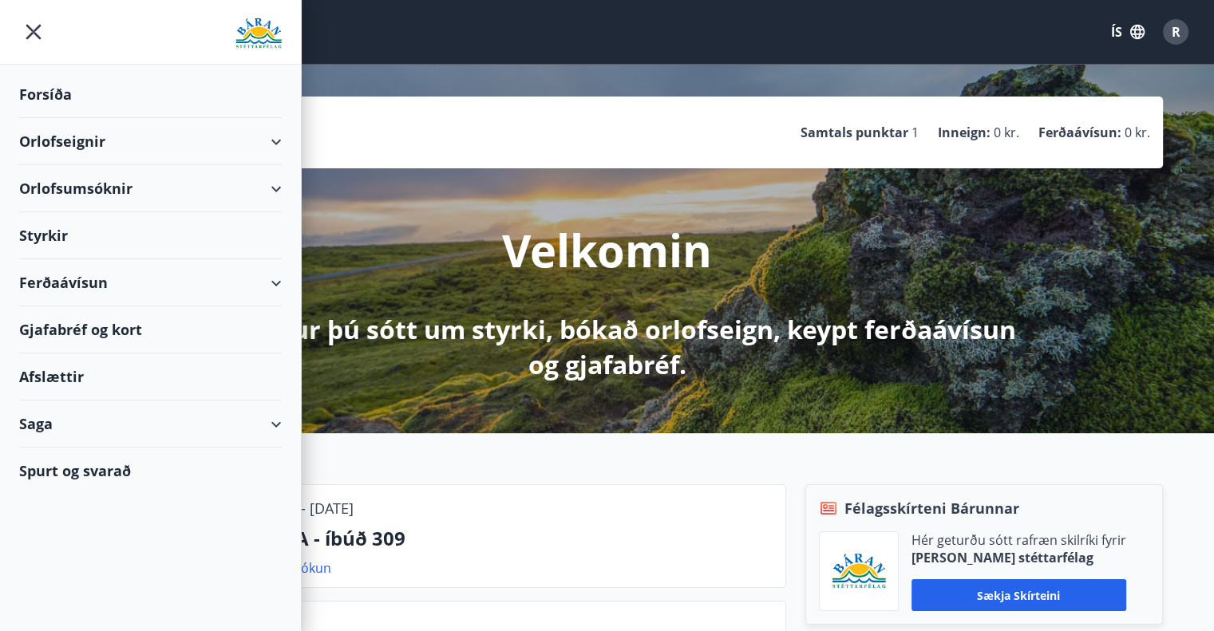
click at [124, 324] on div "Gjafabréf og kort" at bounding box center [150, 329] width 263 height 47
click at [618, 41] on div "Valmynd ÍS R" at bounding box center [606, 32] width 1175 height 38
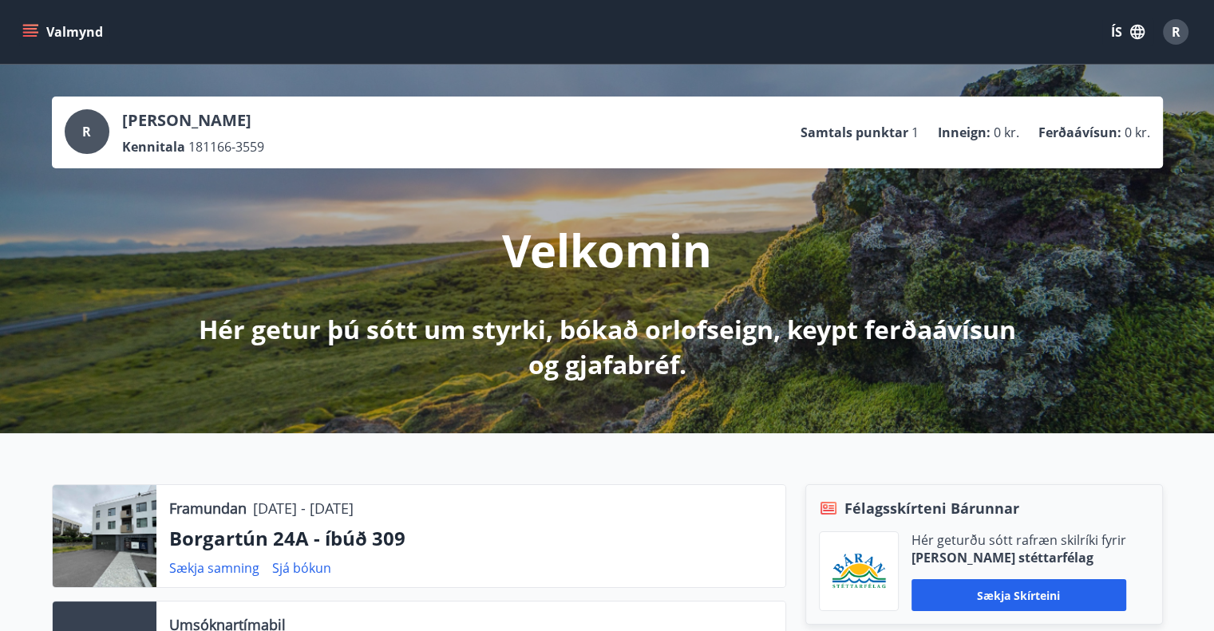
click at [1171, 39] on span "R" at bounding box center [1175, 32] width 9 height 18
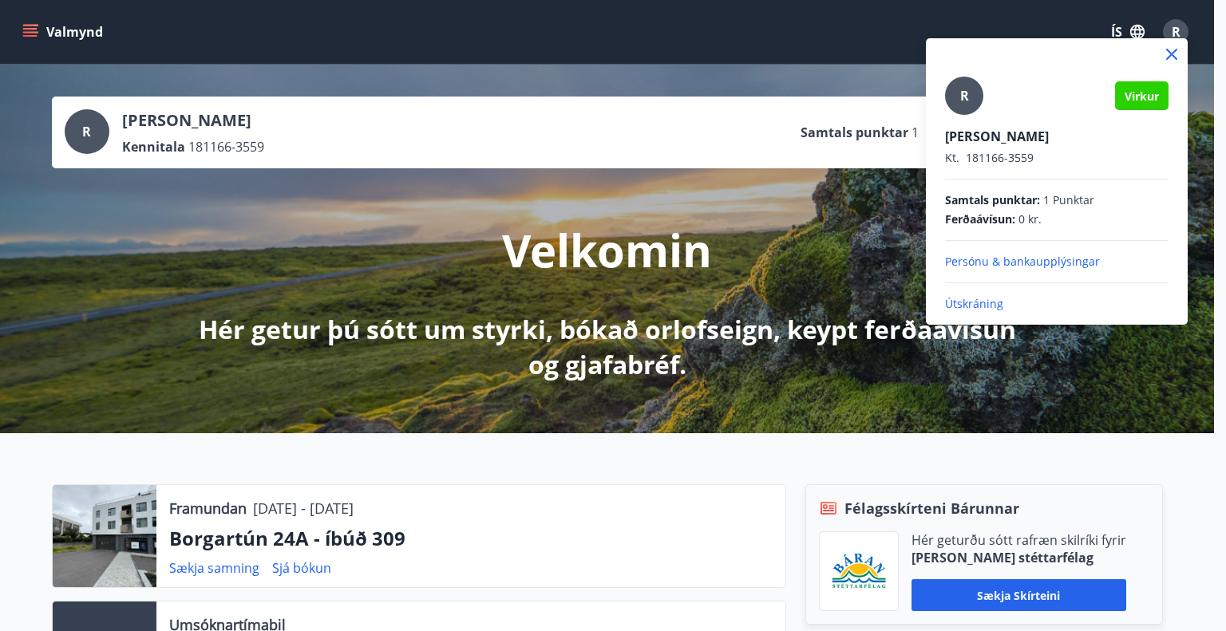
click at [963, 308] on p "Útskráning" at bounding box center [1056, 304] width 223 height 16
click at [966, 298] on p "Útskráning" at bounding box center [1056, 304] width 223 height 16
